Goal: Transaction & Acquisition: Purchase product/service

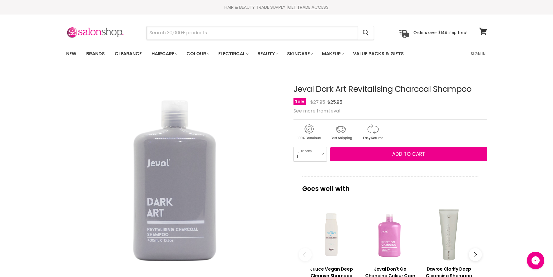
click at [202, 30] on input "Search" at bounding box center [253, 32] width 212 height 13
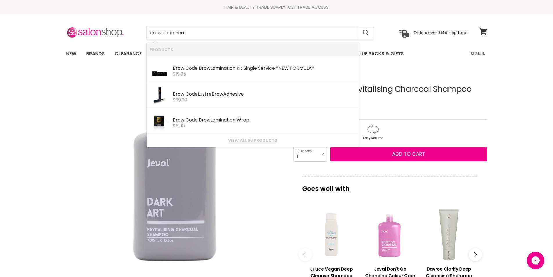
type input "brow code heat"
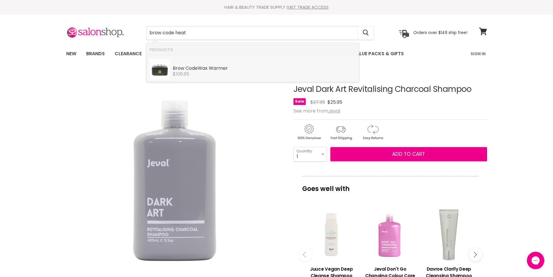
click at [201, 69] on div "Brow Code Wax Warmer" at bounding box center [264, 69] width 183 height 6
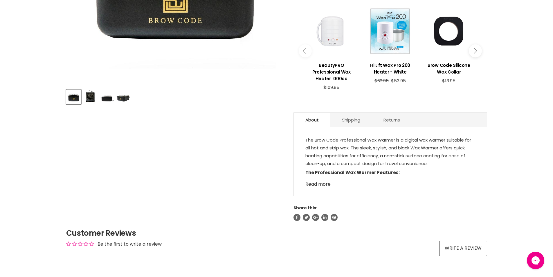
click at [322, 183] on link "Read more" at bounding box center [391, 182] width 170 height 9
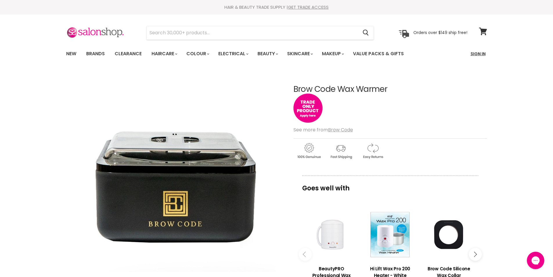
click at [477, 54] on link "Sign In" at bounding box center [478, 54] width 22 height 12
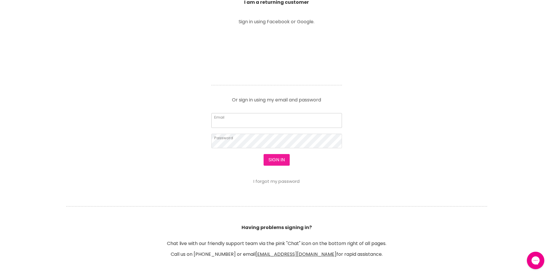
type input "[EMAIL_ADDRESS][DOMAIN_NAME]"
click at [273, 160] on button "Sign in" at bounding box center [277, 160] width 26 height 12
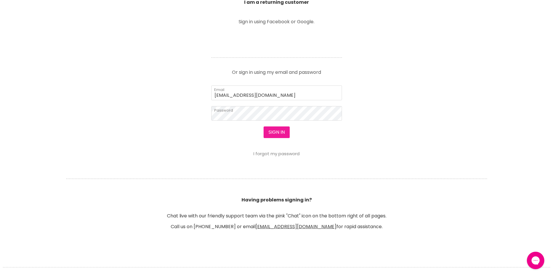
click at [275, 133] on button "Sign in" at bounding box center [277, 132] width 26 height 12
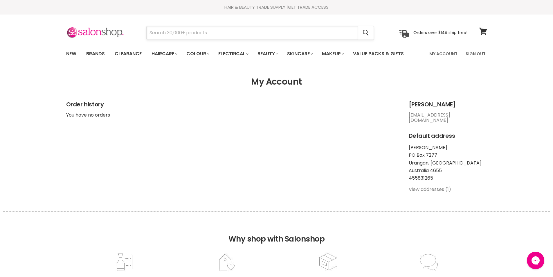
click at [180, 32] on input "Search" at bounding box center [253, 32] width 212 height 13
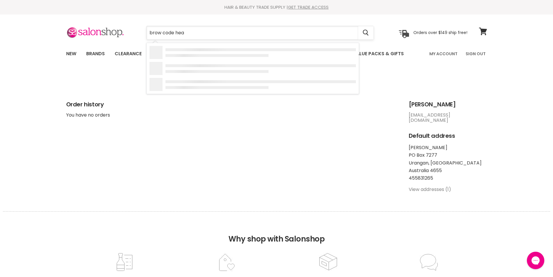
type input "brow code heat"
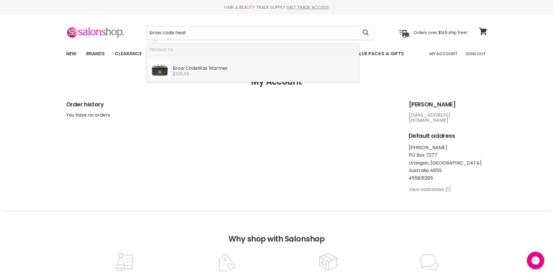
click at [189, 73] on span "$106.95" at bounding box center [181, 74] width 17 height 7
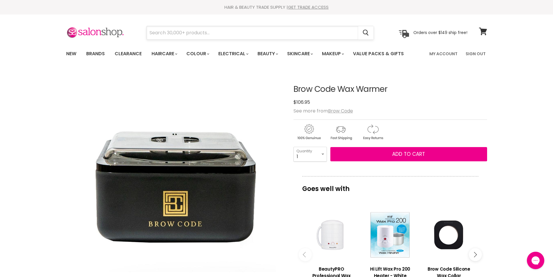
click at [208, 35] on input "Search" at bounding box center [253, 32] width 212 height 13
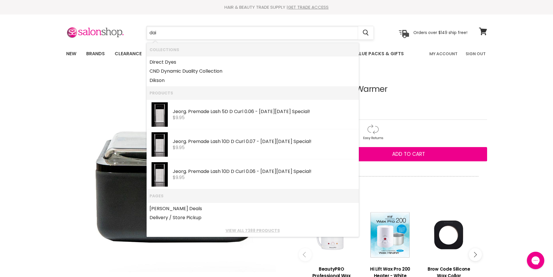
type input "dair"
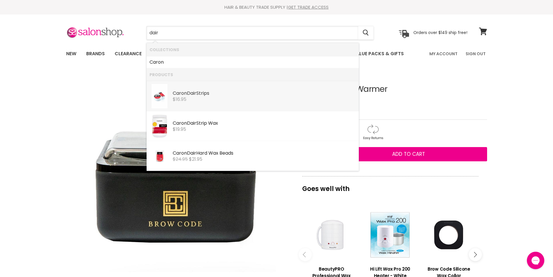
click at [196, 96] on b "Dair" at bounding box center [191, 93] width 9 height 7
